Goal: Transaction & Acquisition: Book appointment/travel/reservation

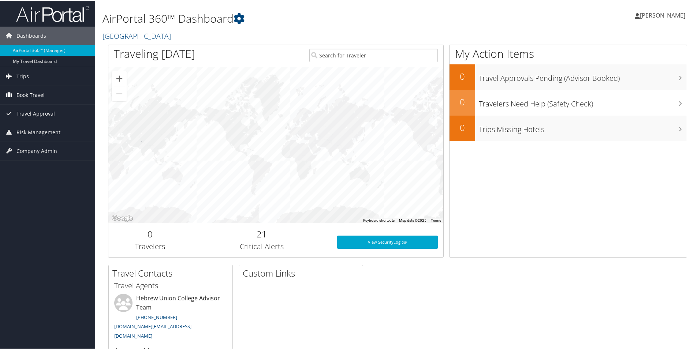
click at [32, 97] on span "Book Travel" at bounding box center [30, 94] width 28 height 18
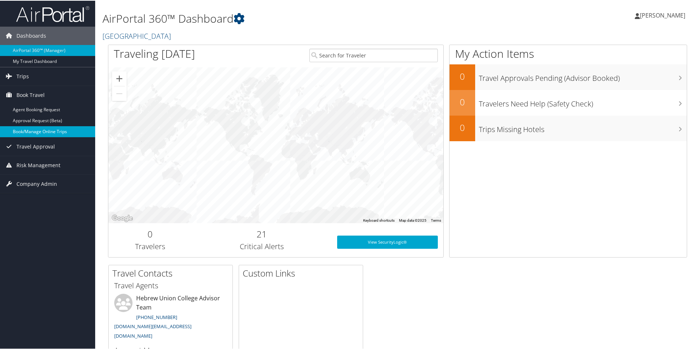
click at [31, 131] on link "Book/Manage Online Trips" at bounding box center [47, 131] width 95 height 11
click at [35, 133] on link "Book/Manage Online Trips" at bounding box center [47, 131] width 95 height 11
click at [25, 128] on link "Book/Manage Online Trips" at bounding box center [47, 131] width 95 height 11
click at [23, 131] on link "Book/Manage Online Trips" at bounding box center [47, 131] width 95 height 11
click at [658, 14] on span "[PERSON_NAME]" at bounding box center [662, 15] width 45 height 8
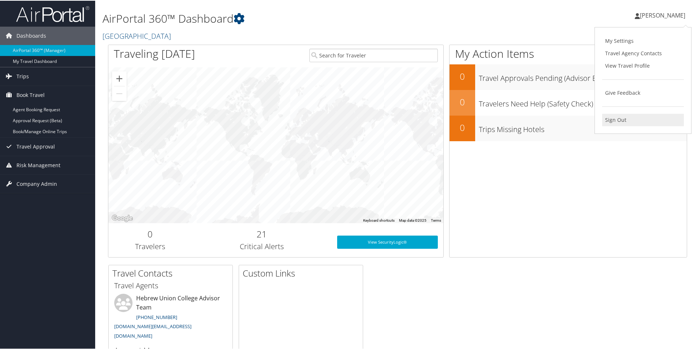
click at [615, 122] on link "Sign Out" at bounding box center [643, 119] width 82 height 12
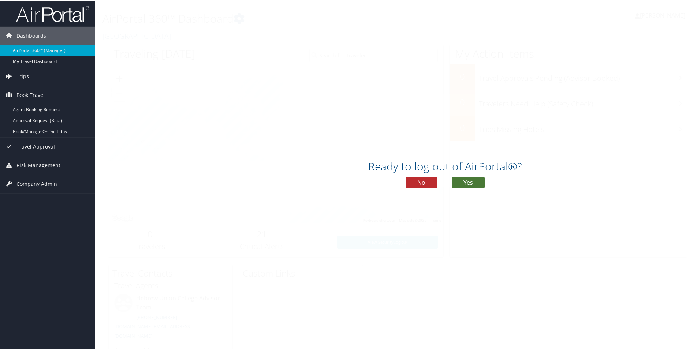
click at [460, 182] on button "Yes" at bounding box center [468, 181] width 33 height 11
